Goal: Task Accomplishment & Management: Manage account settings

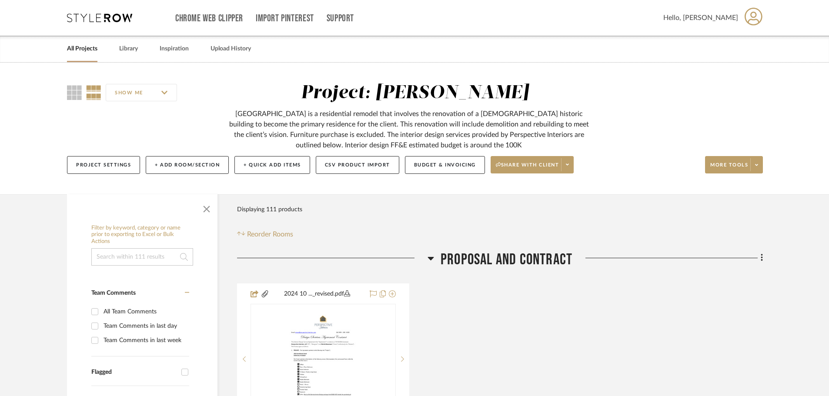
click at [86, 50] on link "All Projects" at bounding box center [82, 49] width 30 height 12
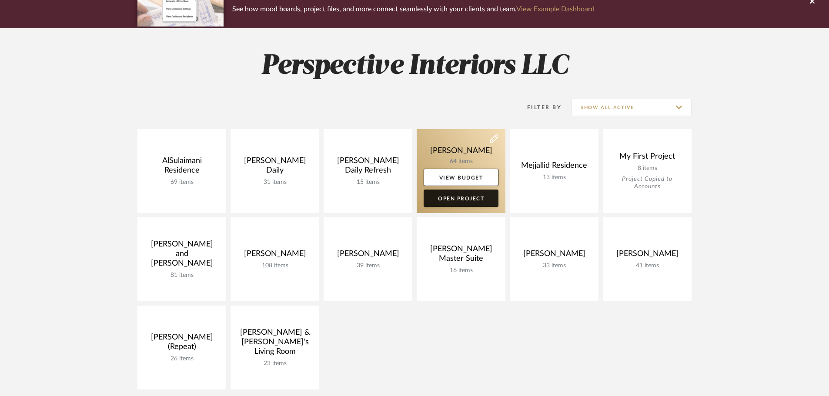
scroll to position [87, 0]
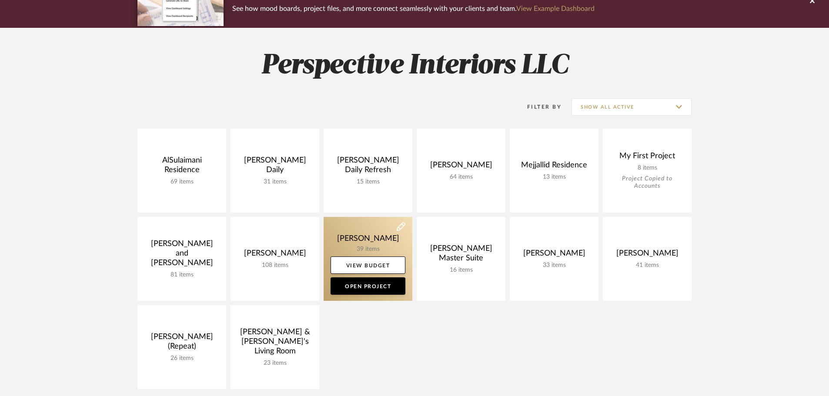
click at [374, 240] on link at bounding box center [368, 259] width 89 height 84
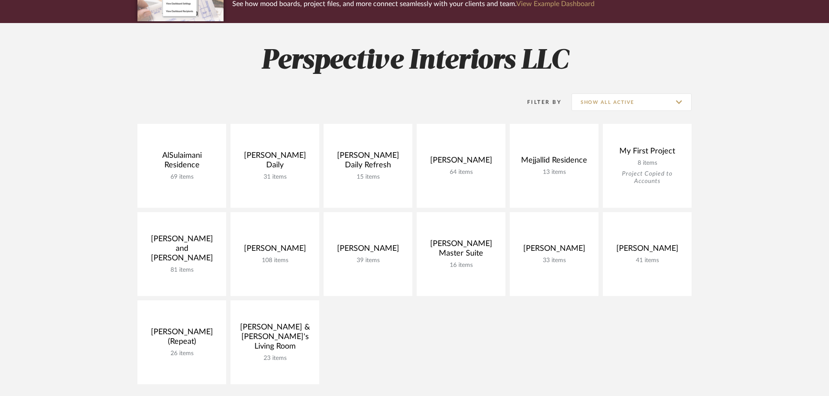
scroll to position [57, 0]
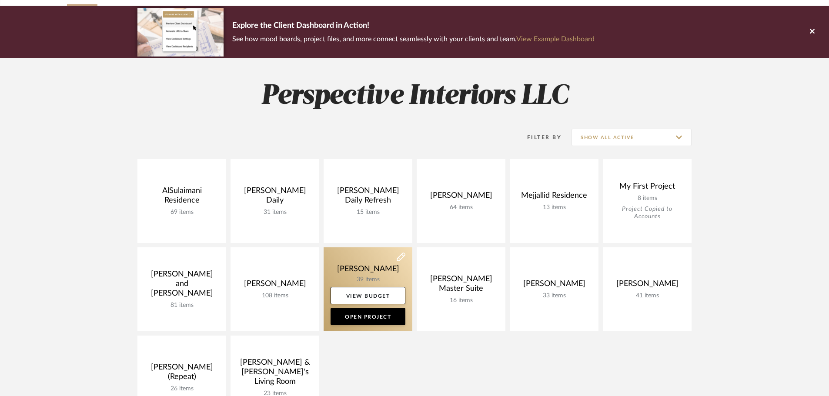
click at [367, 277] on link at bounding box center [368, 289] width 89 height 84
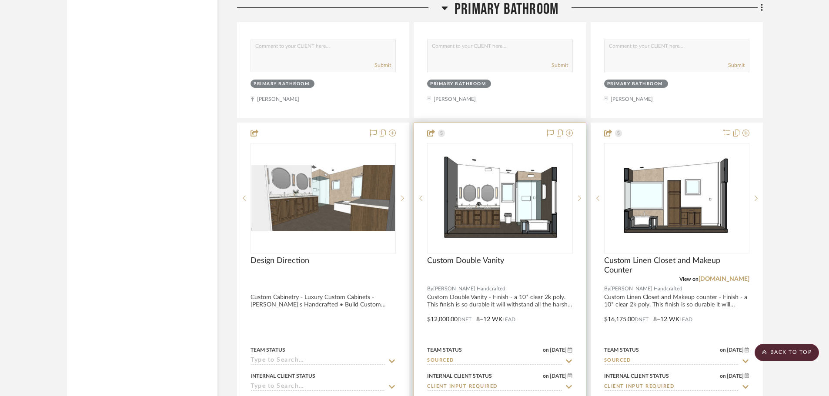
scroll to position [1783, 0]
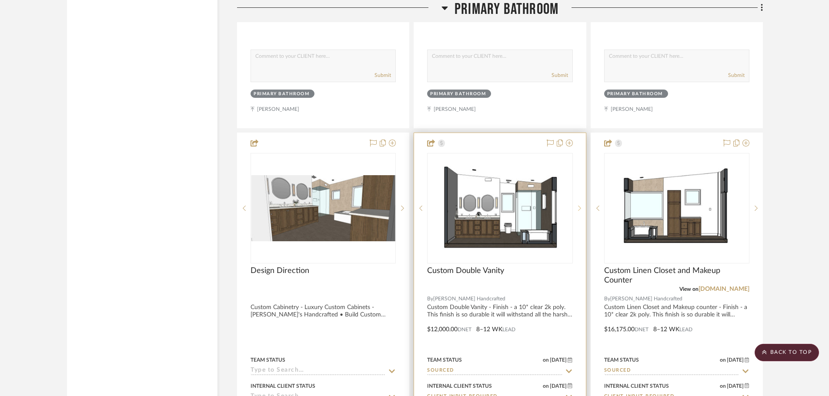
click at [578, 205] on icon at bounding box center [579, 208] width 3 height 6
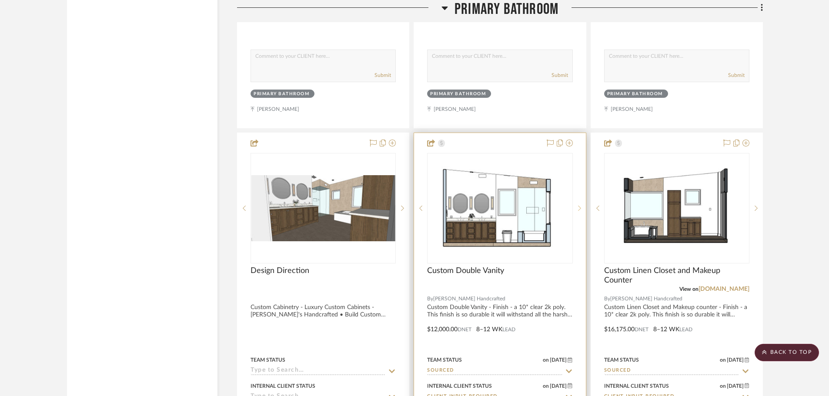
click at [578, 205] on icon at bounding box center [579, 208] width 3 height 6
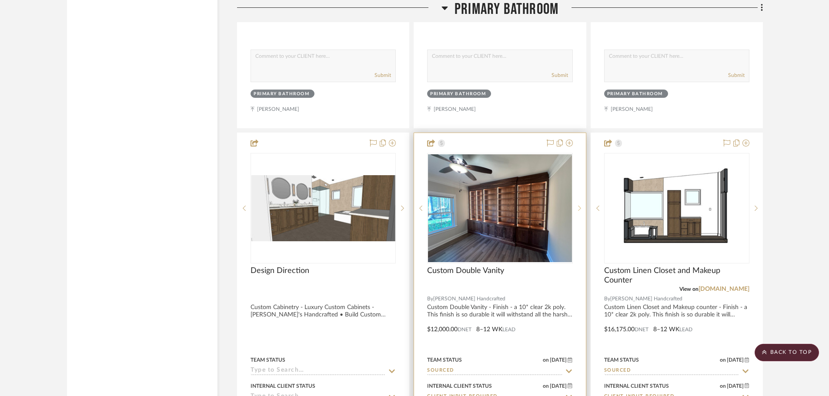
click at [578, 205] on icon at bounding box center [579, 208] width 3 height 6
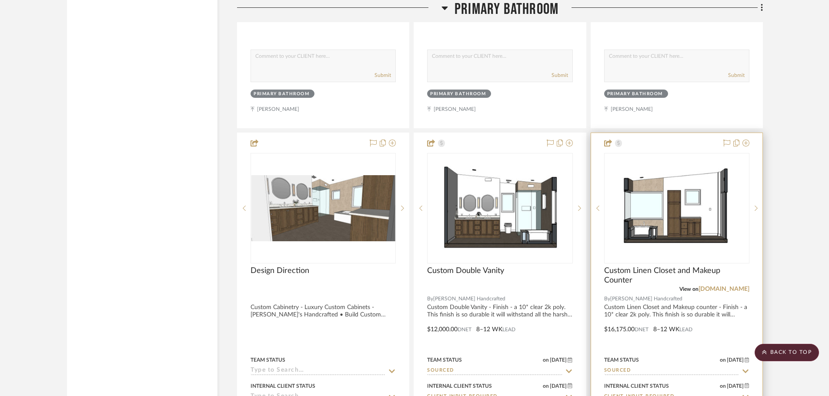
click at [688, 200] on img "0" at bounding box center [676, 208] width 127 height 109
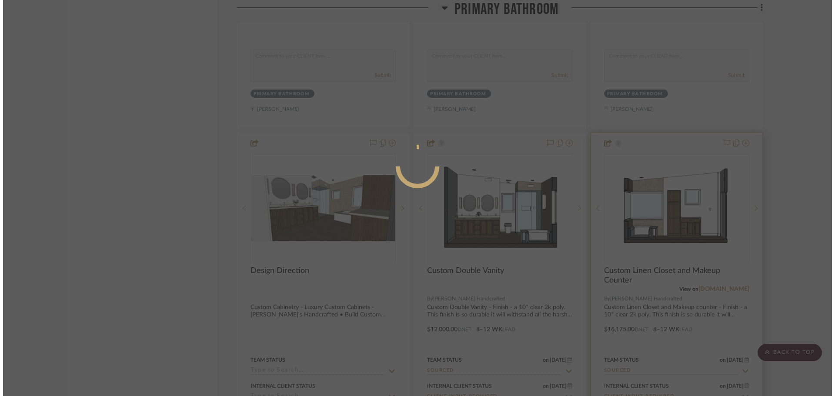
scroll to position [0, 0]
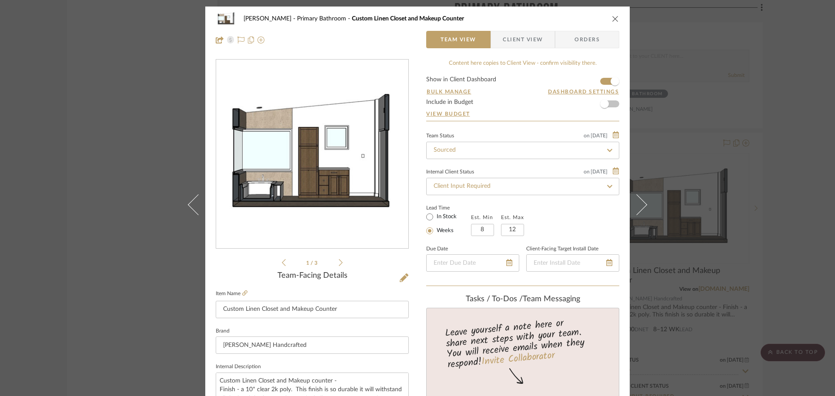
click at [290, 170] on img "0" at bounding box center [312, 154] width 192 height 165
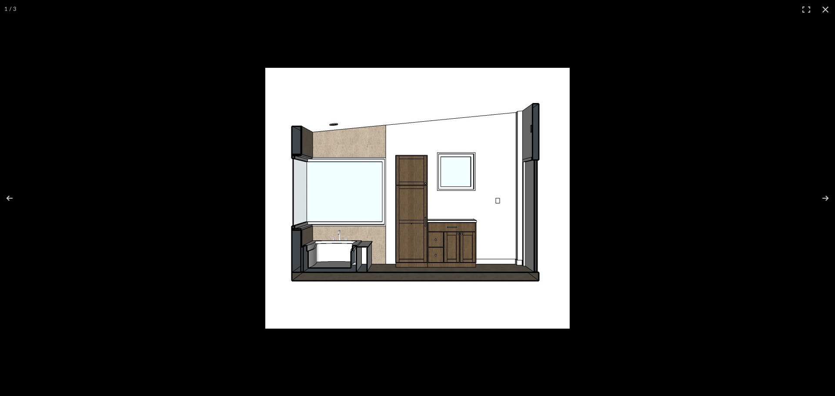
click at [413, 168] on img at bounding box center [417, 198] width 304 height 261
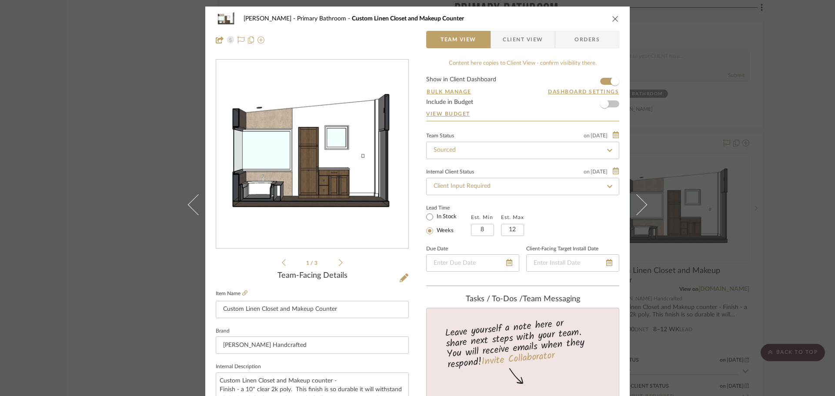
click at [279, 151] on img "0" at bounding box center [312, 154] width 192 height 165
click at [90, 173] on div "[PERSON_NAME] Primary Bathroom Custom Linen Closet and Makeup Counter Team View…" at bounding box center [417, 198] width 835 height 396
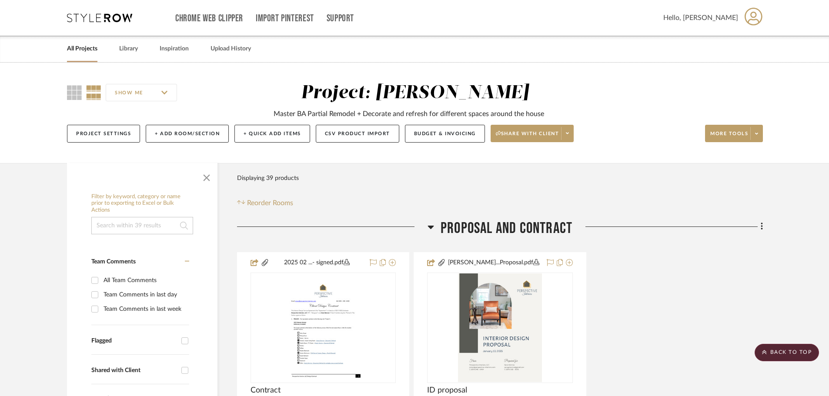
drag, startPoint x: 677, startPoint y: 370, endPoint x: 690, endPoint y: 174, distance: 195.7
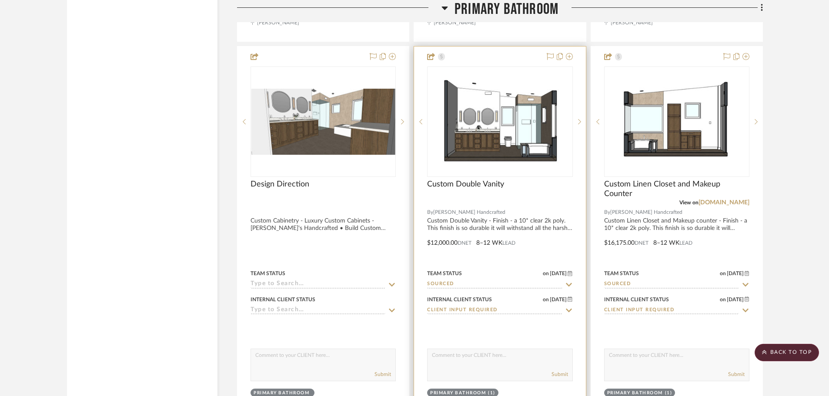
scroll to position [1827, 0]
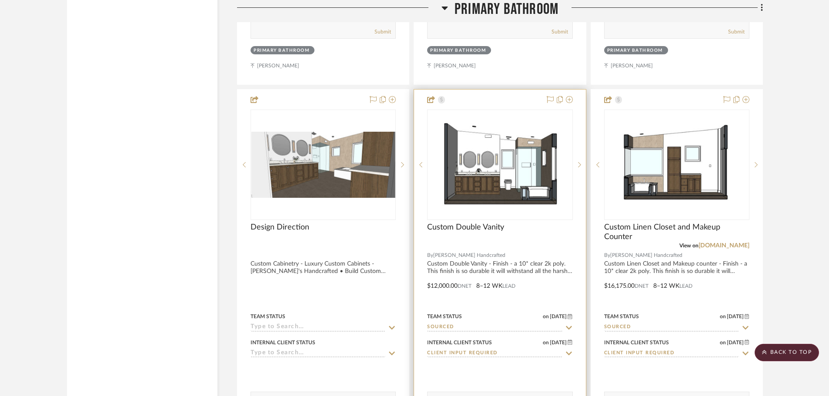
click at [537, 246] on div at bounding box center [499, 246] width 145 height 8
click at [531, 226] on div "Custom Double Vanity" at bounding box center [499, 232] width 145 height 19
click at [534, 214] on img "0" at bounding box center [499, 164] width 135 height 109
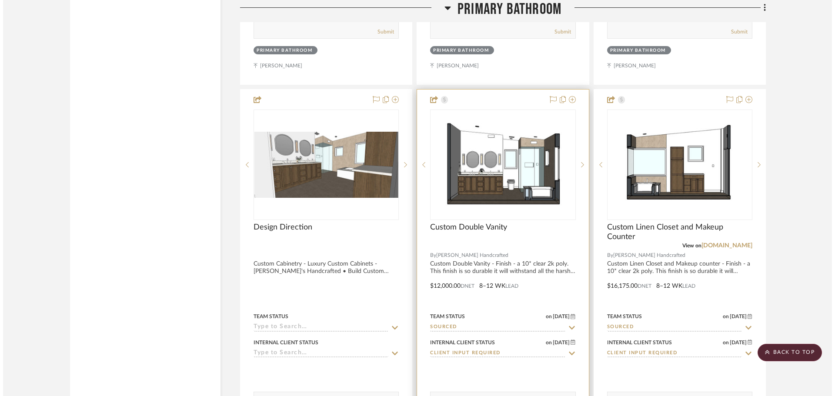
scroll to position [0, 0]
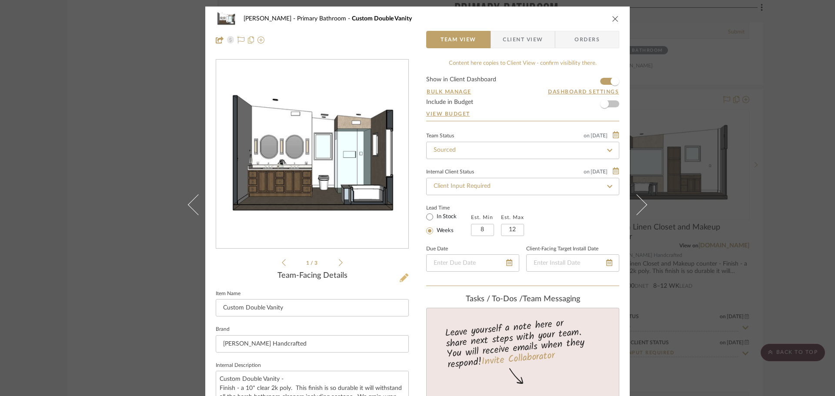
click at [400, 277] on icon at bounding box center [404, 278] width 9 height 9
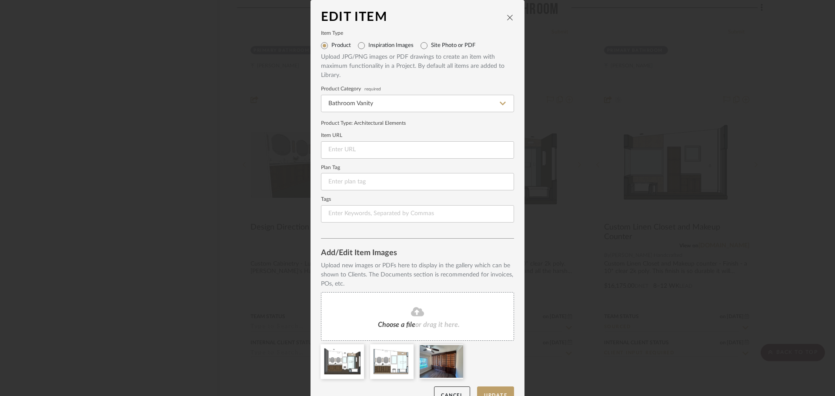
click at [372, 47] on label "Inspiration Images" at bounding box center [390, 45] width 45 height 7
click at [368, 47] on input "Inspiration Images" at bounding box center [361, 46] width 14 height 14
radio input "true"
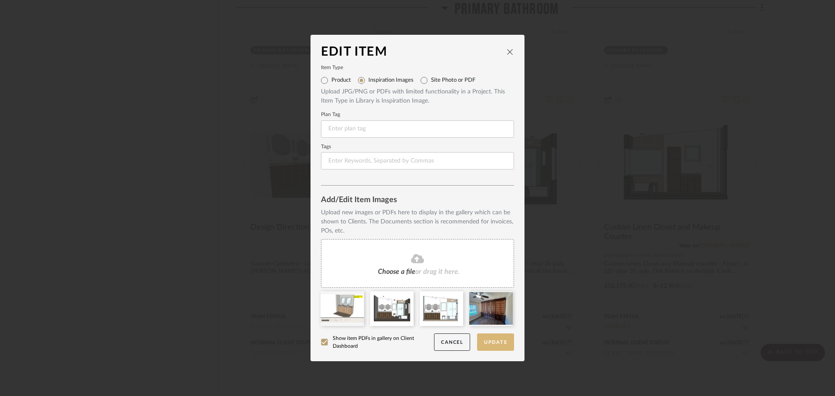
click at [485, 349] on button "Update" at bounding box center [495, 343] width 37 height 18
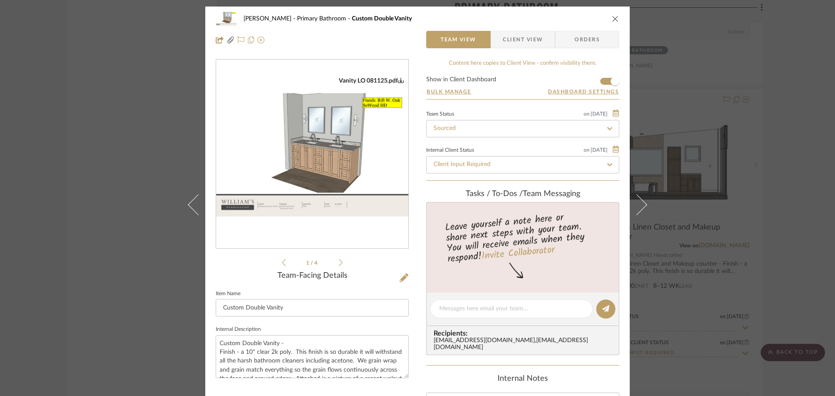
click at [612, 16] on icon "close" at bounding box center [615, 18] width 7 height 7
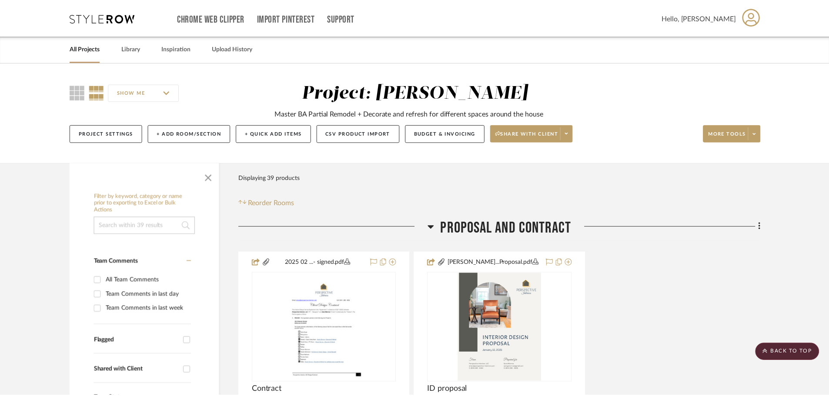
scroll to position [1827, 0]
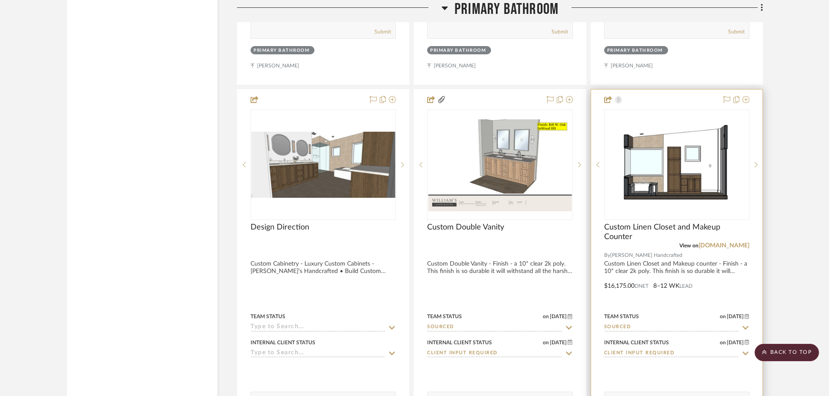
click at [670, 180] on img "0" at bounding box center [676, 164] width 127 height 109
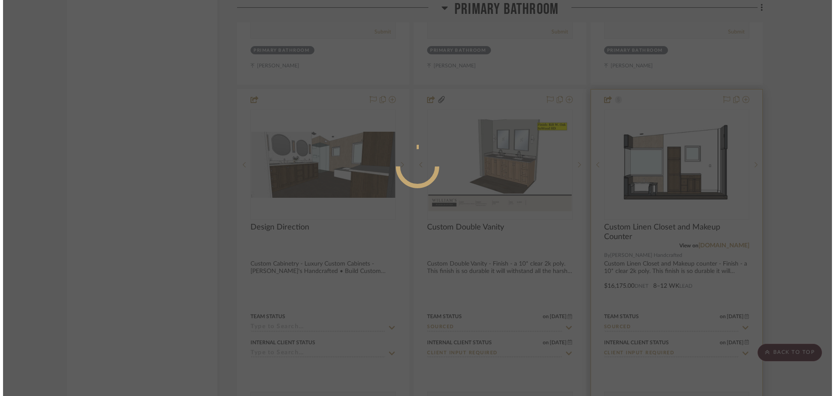
scroll to position [0, 0]
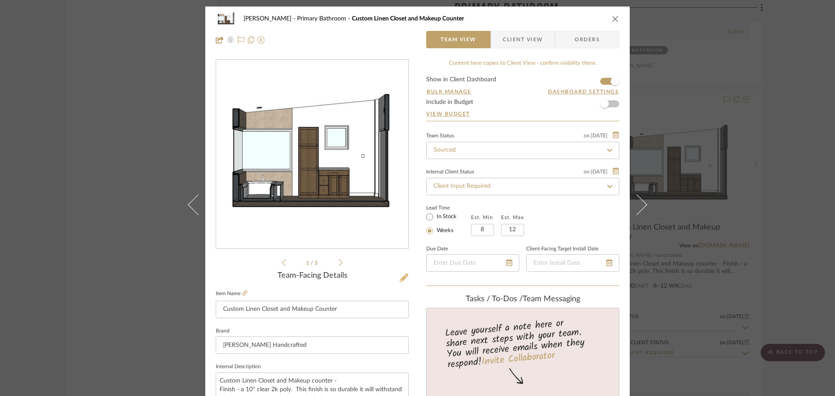
click at [400, 280] on icon at bounding box center [404, 278] width 9 height 9
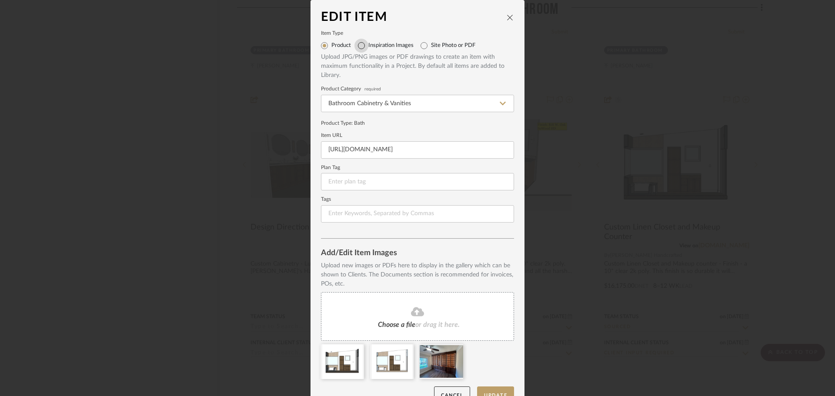
click at [364, 46] on input "Inspiration Images" at bounding box center [361, 46] width 14 height 14
radio input "true"
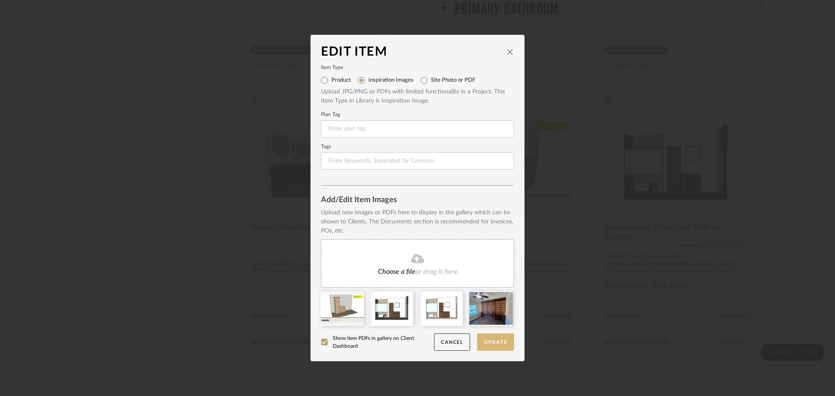
click at [489, 343] on button "Update" at bounding box center [495, 343] width 37 height 18
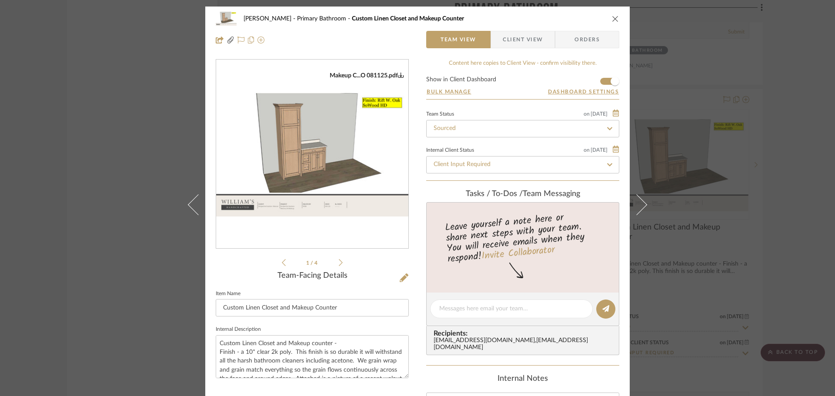
click at [614, 19] on icon "close" at bounding box center [615, 18] width 7 height 7
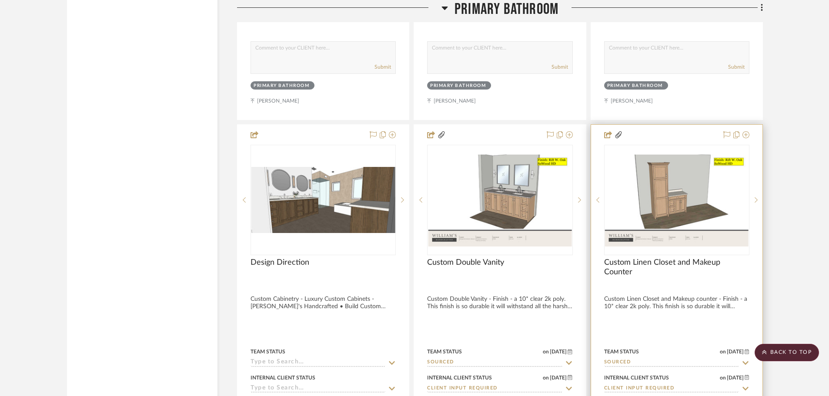
scroll to position [1783, 0]
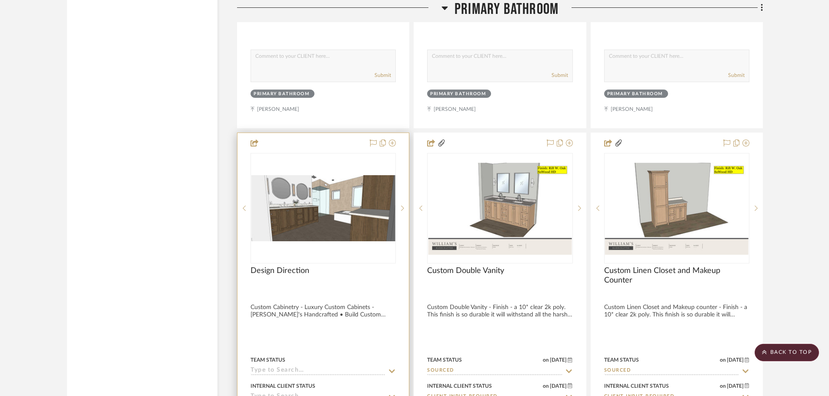
click at [351, 225] on img "0" at bounding box center [323, 208] width 144 height 66
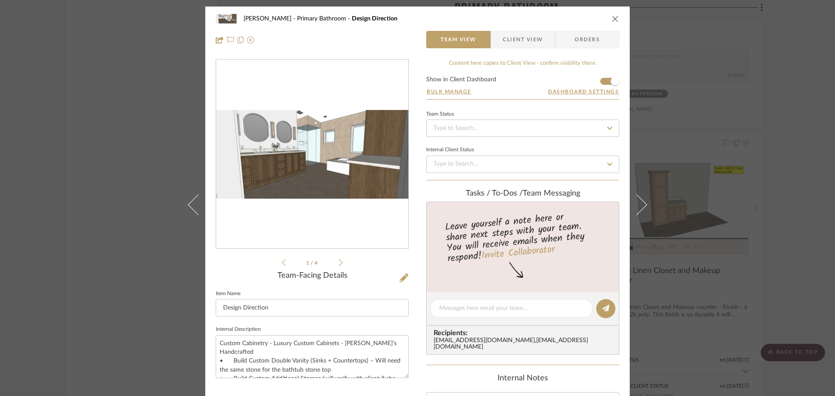
click at [616, 19] on div "[PERSON_NAME][GEOGRAPHIC_DATA] Bathroom Design Direction Team View Client View …" at bounding box center [417, 30] width 424 height 46
click at [614, 20] on icon "close" at bounding box center [615, 18] width 7 height 7
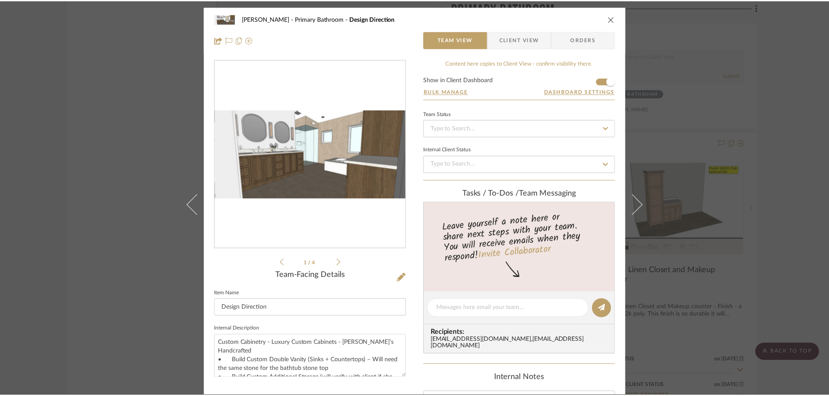
scroll to position [1783, 0]
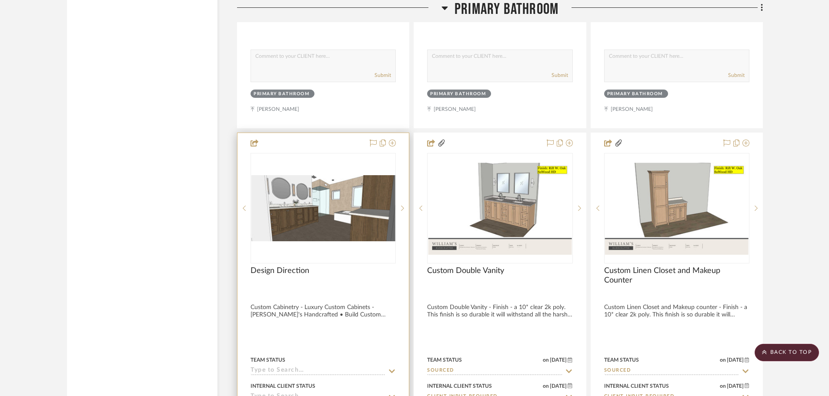
click at [350, 228] on img "0" at bounding box center [323, 208] width 144 height 66
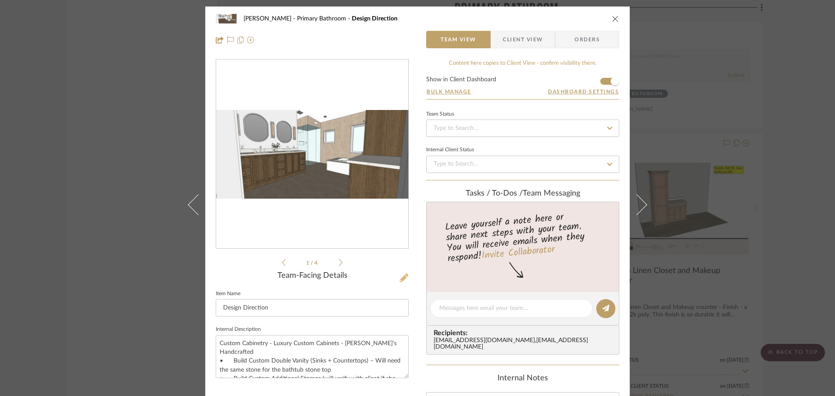
click at [401, 283] on button at bounding box center [404, 278] width 10 height 14
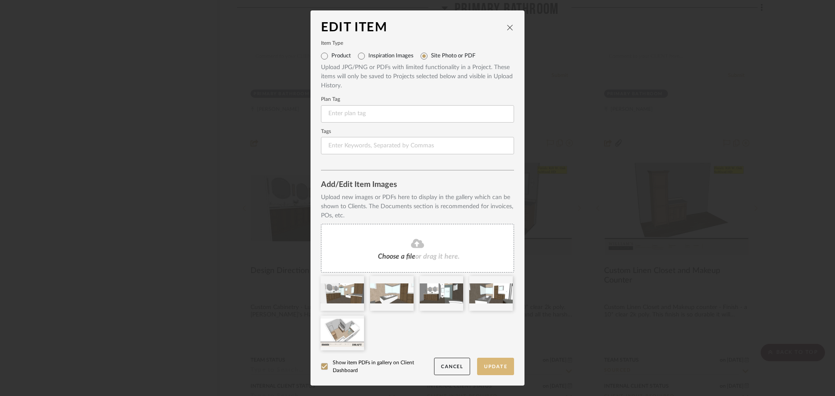
click at [494, 362] on button "Update" at bounding box center [495, 367] width 37 height 18
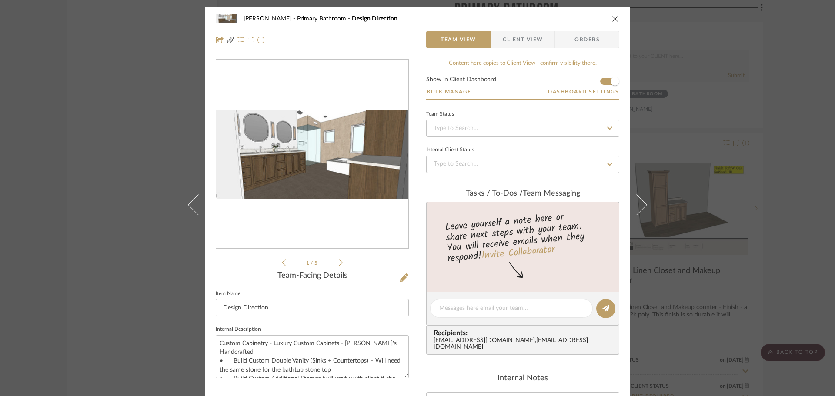
click at [616, 16] on button "close" at bounding box center [615, 19] width 8 height 8
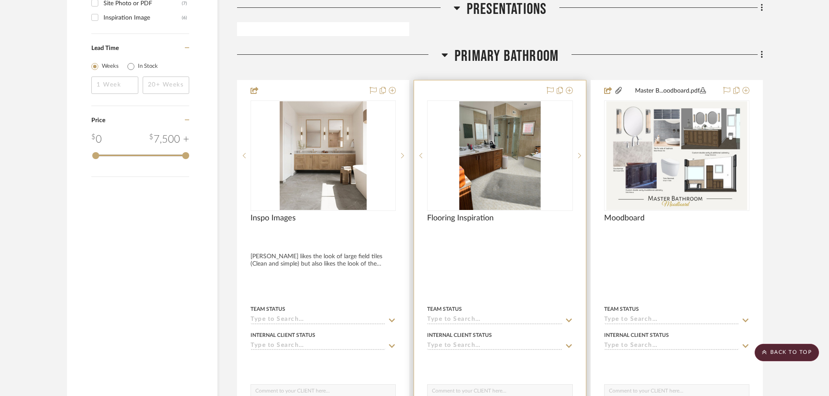
scroll to position [1435, 0]
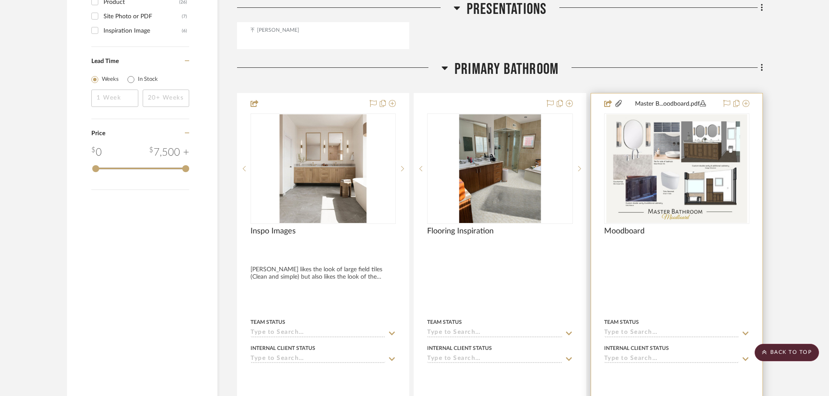
click at [648, 187] on img "0" at bounding box center [676, 168] width 141 height 109
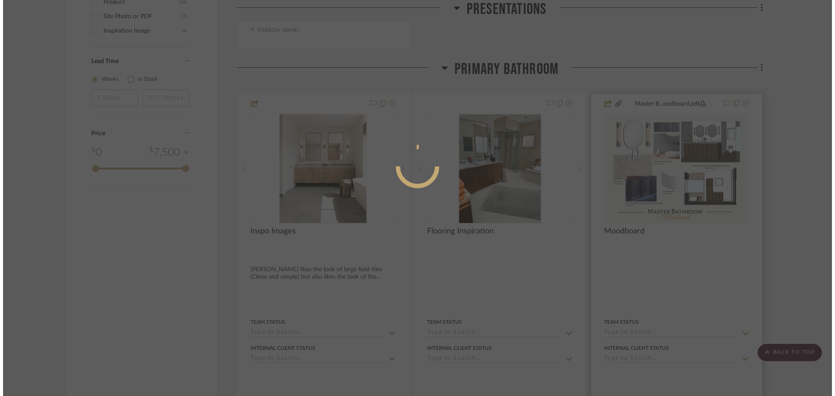
scroll to position [0, 0]
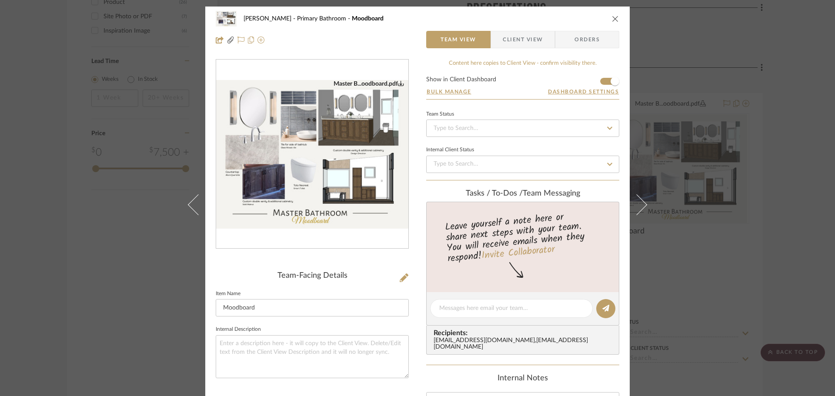
click at [366, 192] on img "0" at bounding box center [312, 154] width 192 height 149
click at [616, 10] on div "[PERSON_NAME][GEOGRAPHIC_DATA] Moodboard Team View Client View Orders" at bounding box center [417, 30] width 424 height 46
click at [608, 23] on div "[PERSON_NAME][GEOGRAPHIC_DATA] Moodboard" at bounding box center [418, 18] width 404 height 17
click at [612, 22] on icon "close" at bounding box center [615, 18] width 7 height 7
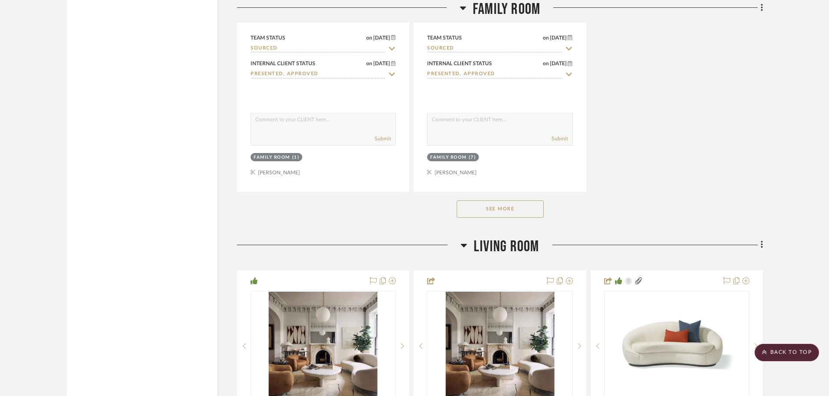
scroll to position [4140, 0]
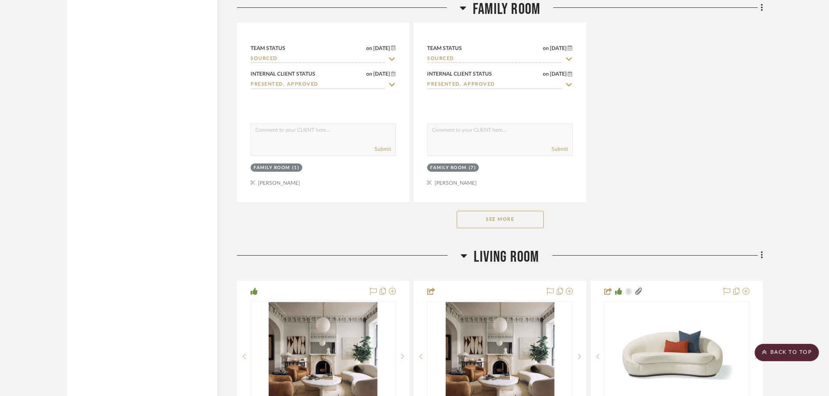
click at [534, 223] on button "See More" at bounding box center [500, 219] width 87 height 17
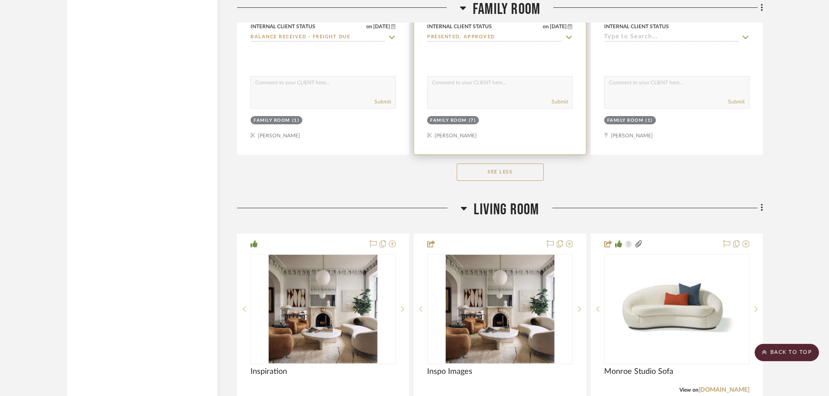
scroll to position [4575, 0]
